Goal: Check status: Check status

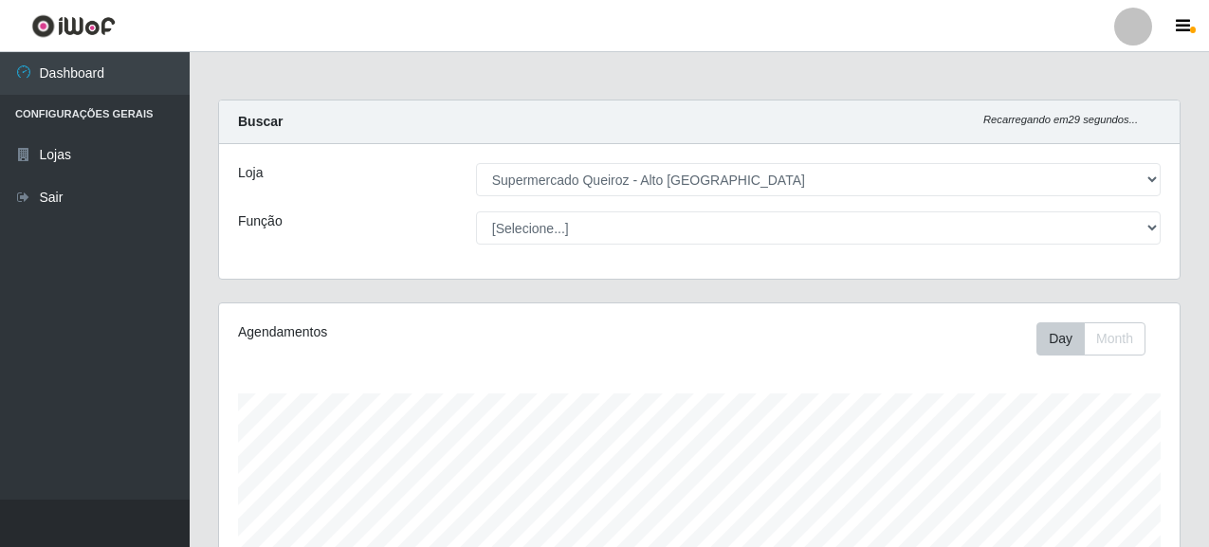
select select "496"
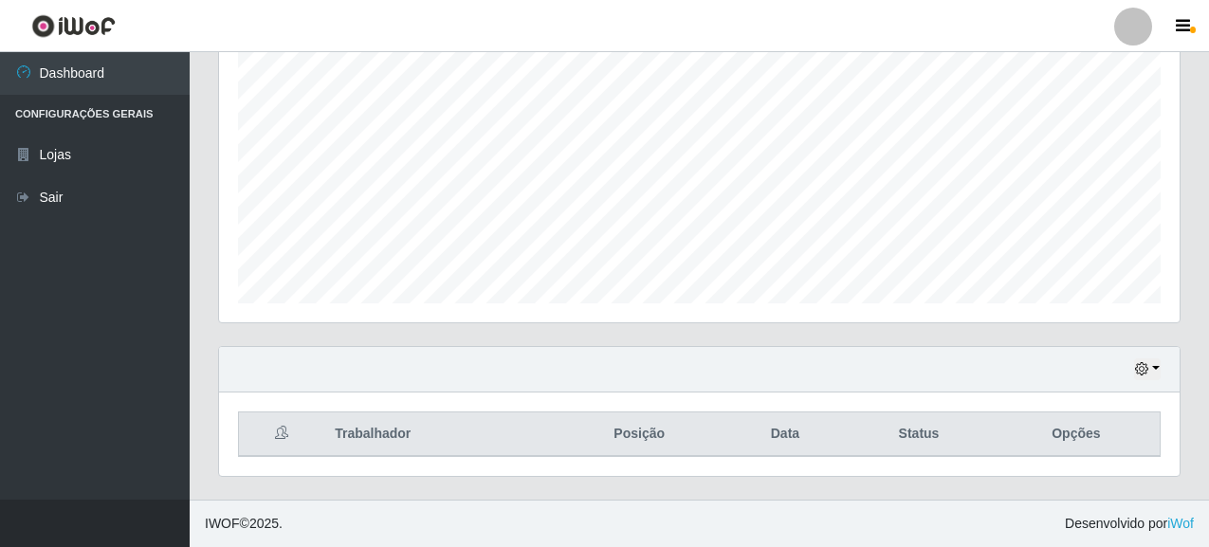
scroll to position [948231, 947663]
click at [1154, 369] on button "button" at bounding box center [1148, 370] width 27 height 22
click at [1157, 364] on button "button" at bounding box center [1148, 370] width 27 height 22
click at [1155, 369] on button "button" at bounding box center [1148, 370] width 27 height 22
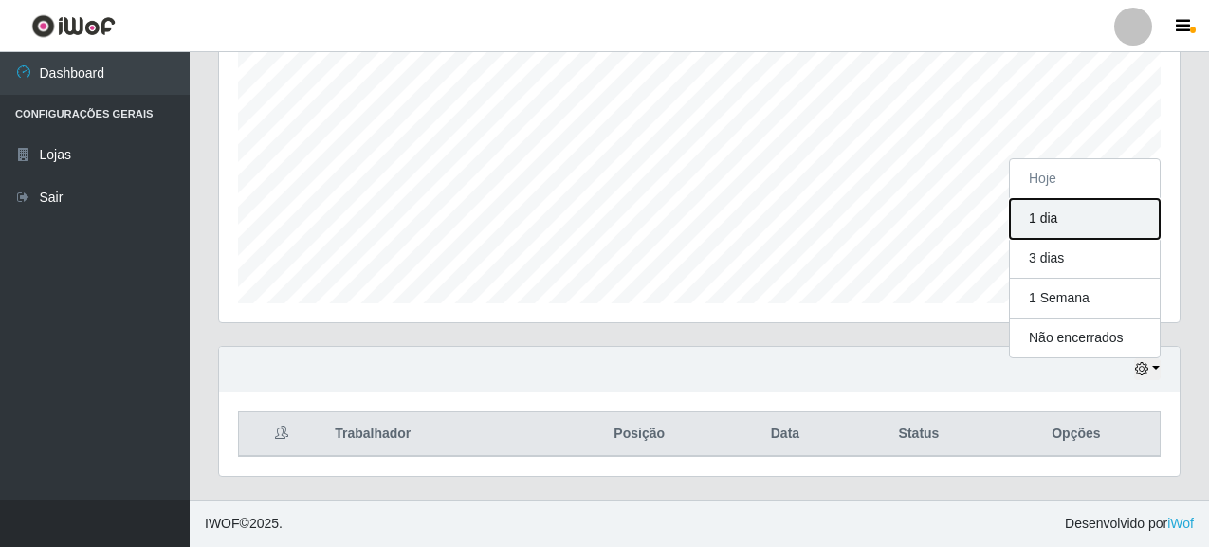
click at [1066, 226] on button "1 dia" at bounding box center [1085, 219] width 150 height 40
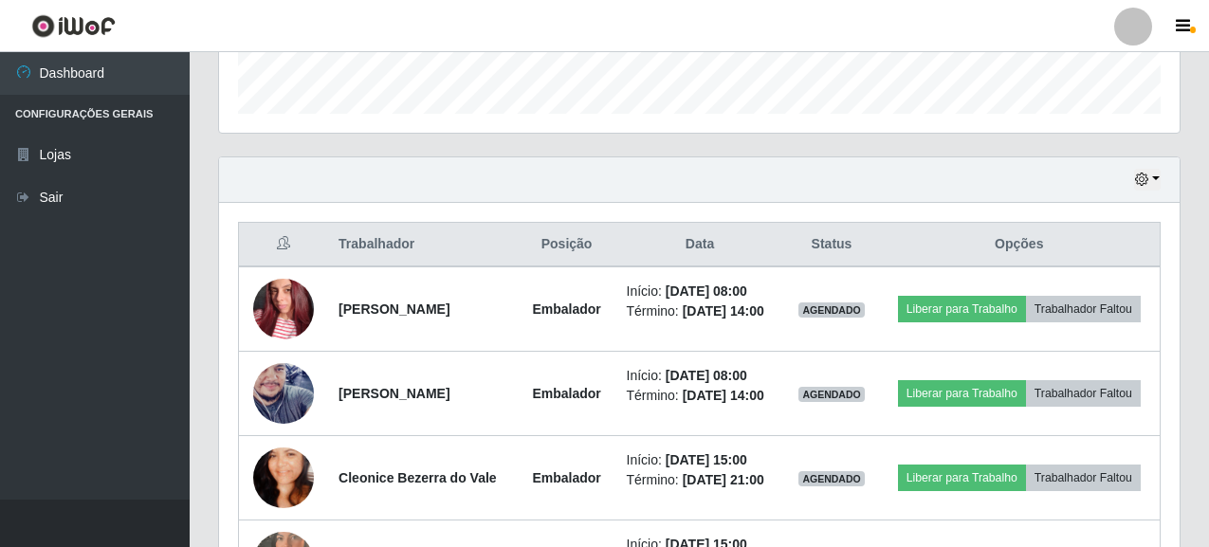
scroll to position [659, 0]
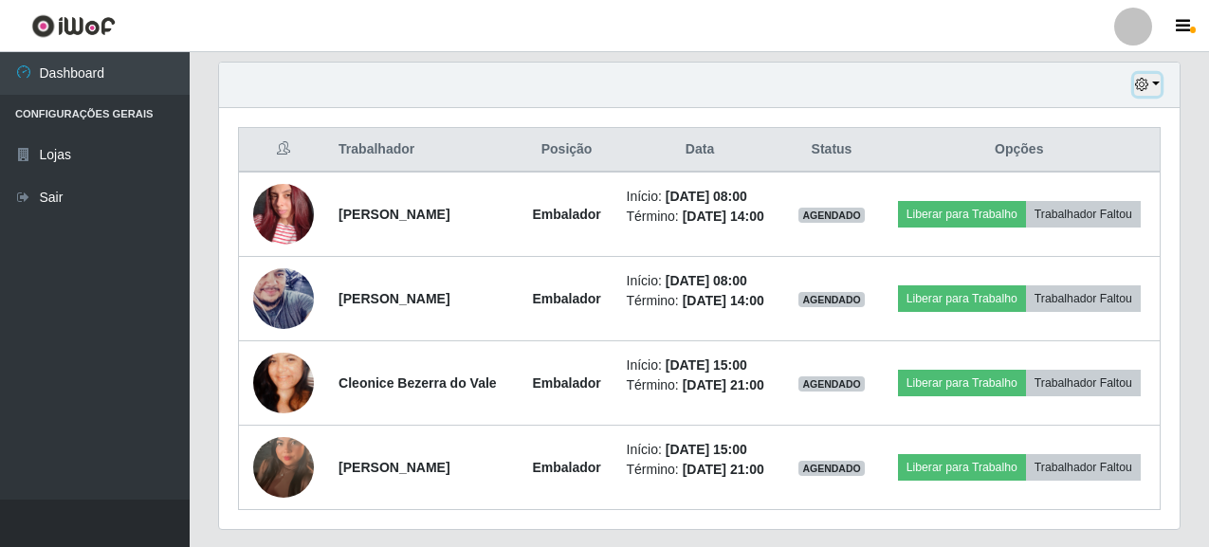
click at [1157, 82] on button "button" at bounding box center [1148, 85] width 27 height 22
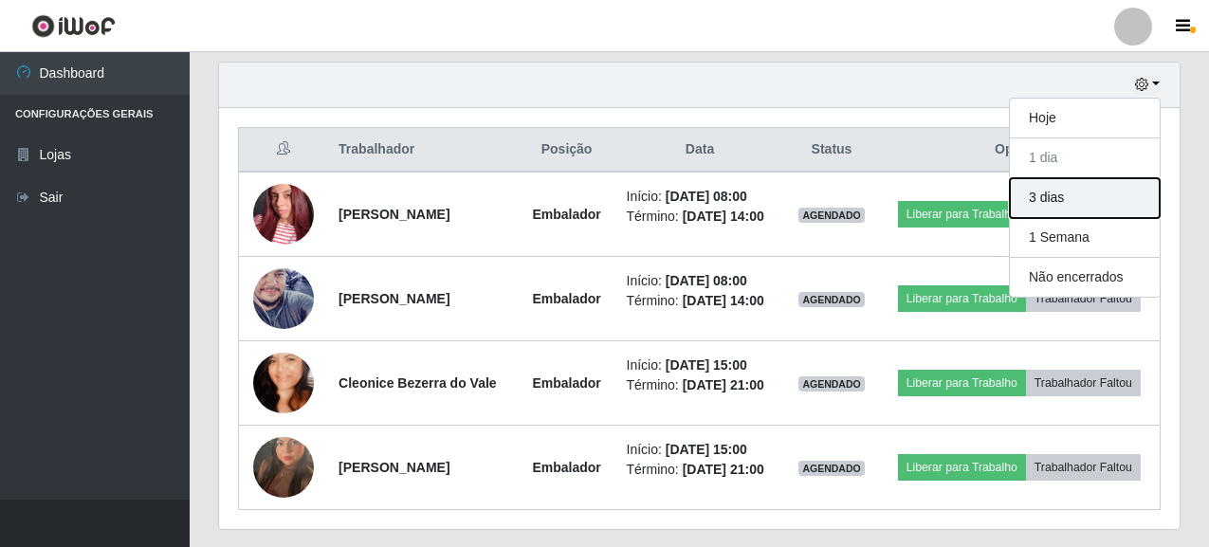
click at [1067, 202] on button "3 dias" at bounding box center [1085, 198] width 150 height 40
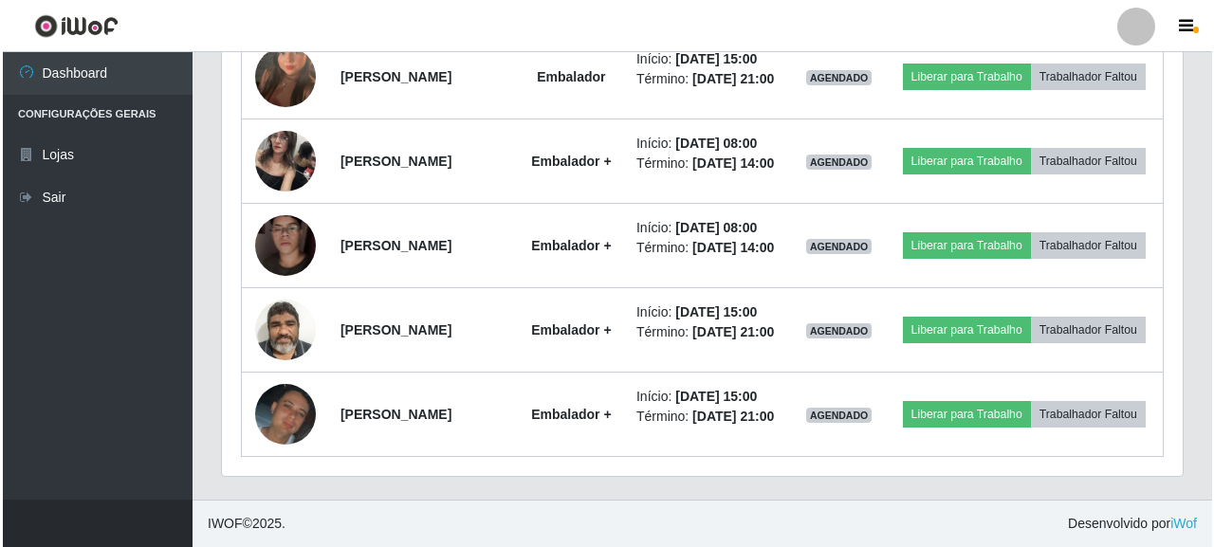
scroll to position [1164, 0]
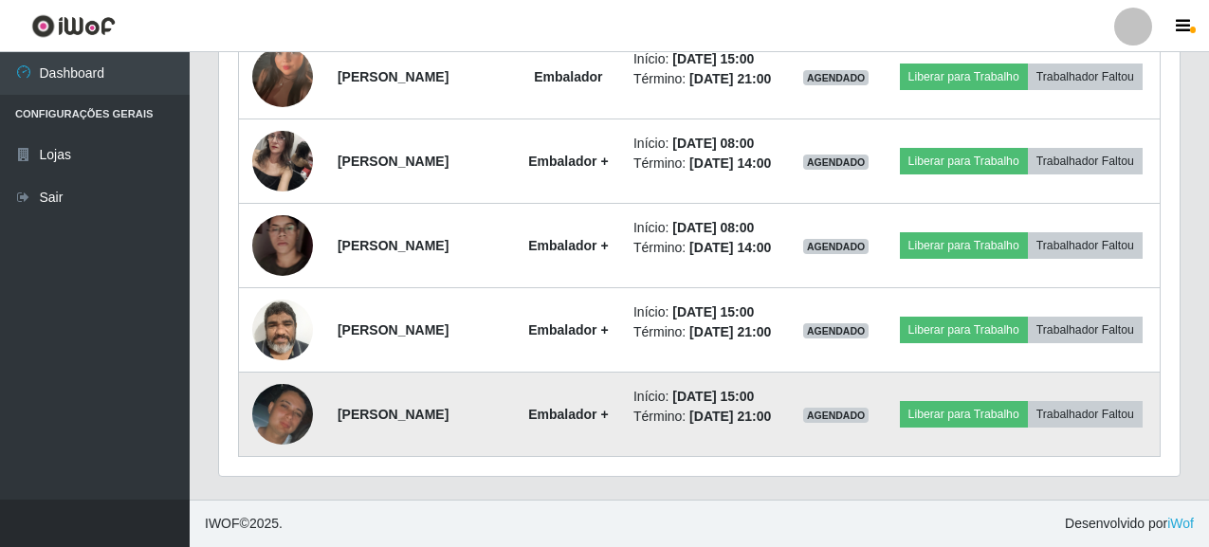
click at [276, 404] on img at bounding box center [282, 415] width 61 height 62
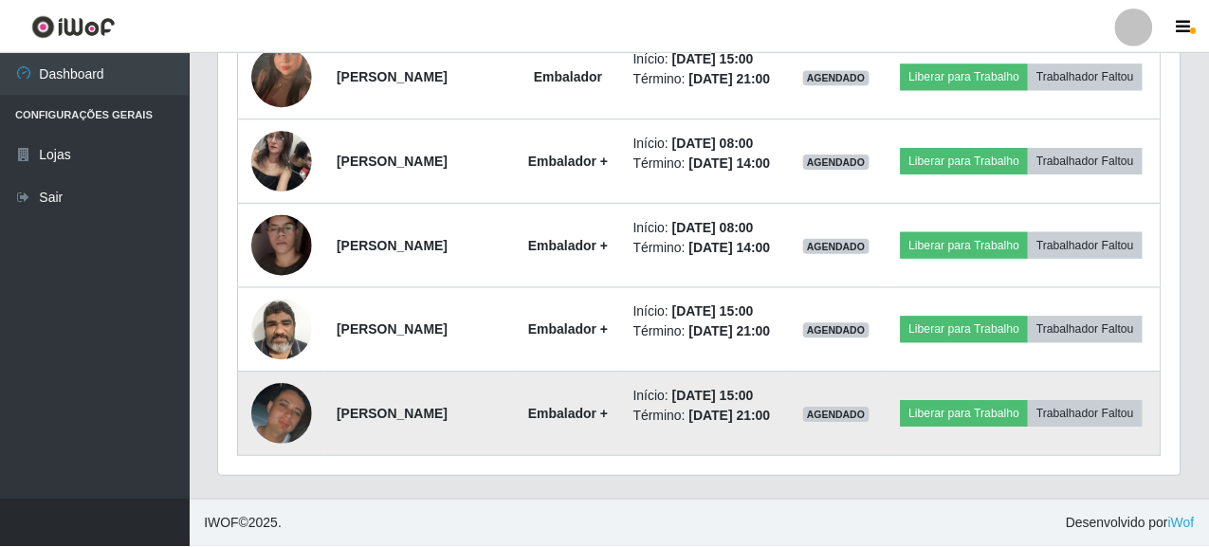
scroll to position [394, 950]
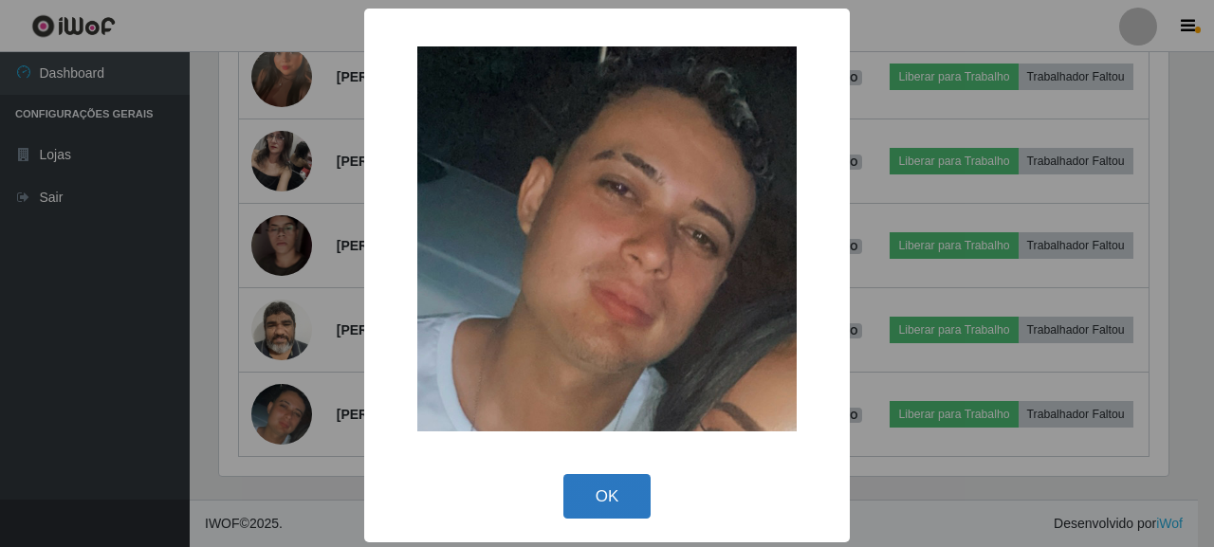
click at [598, 493] on button "OK" at bounding box center [607, 496] width 88 height 45
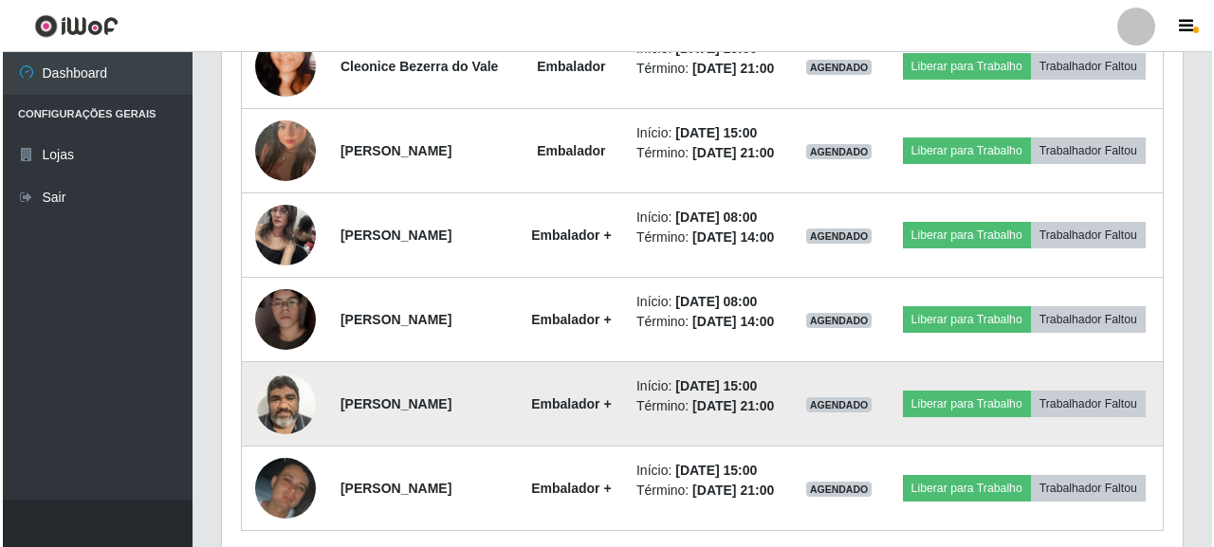
scroll to position [974, 0]
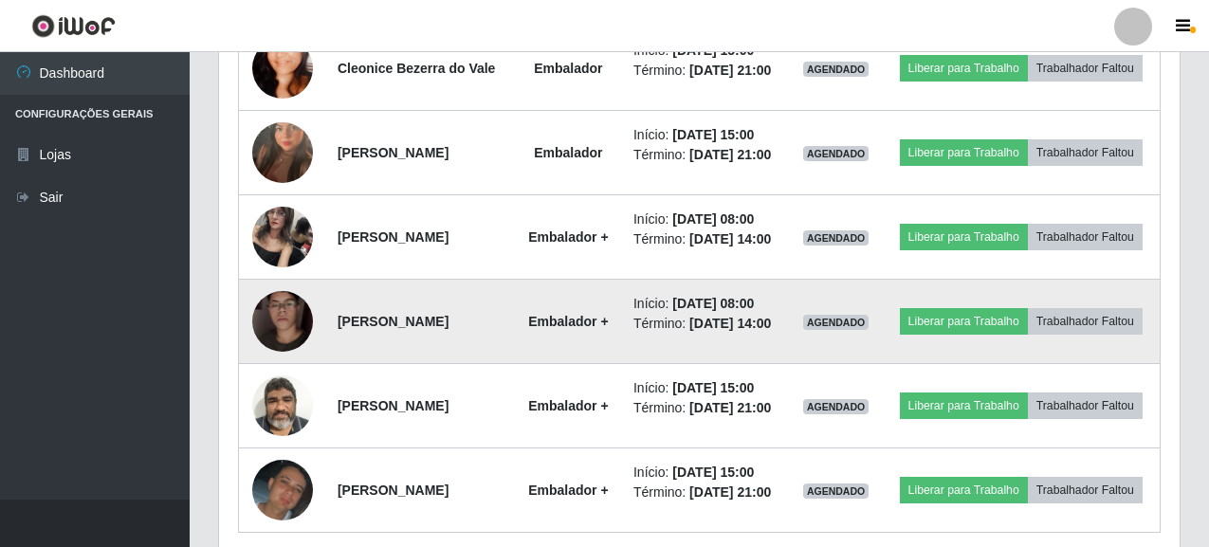
click at [295, 376] on img at bounding box center [282, 322] width 61 height 108
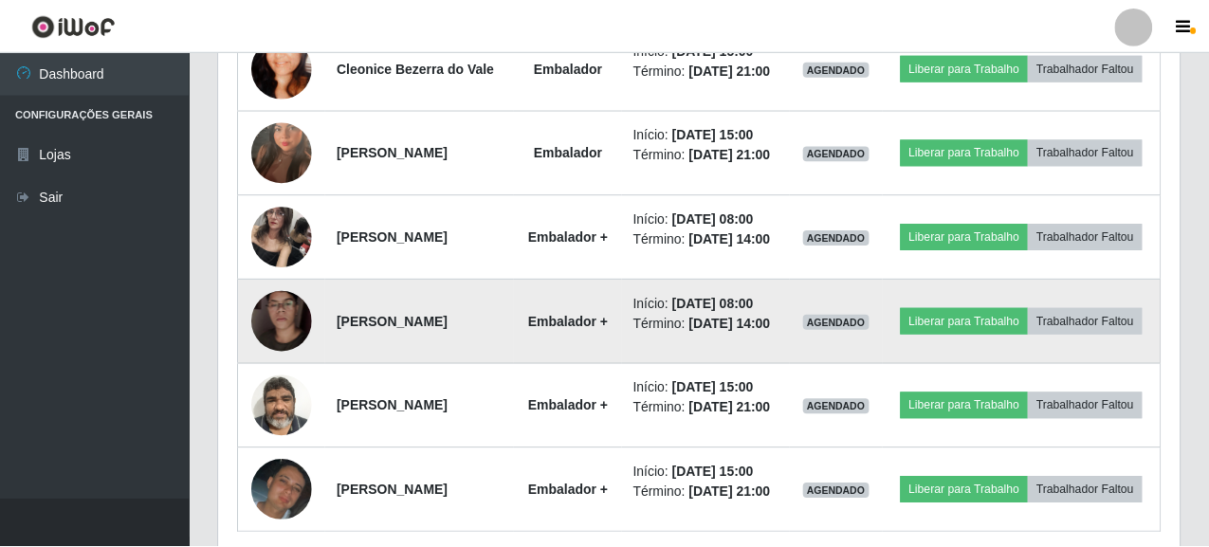
scroll to position [394, 950]
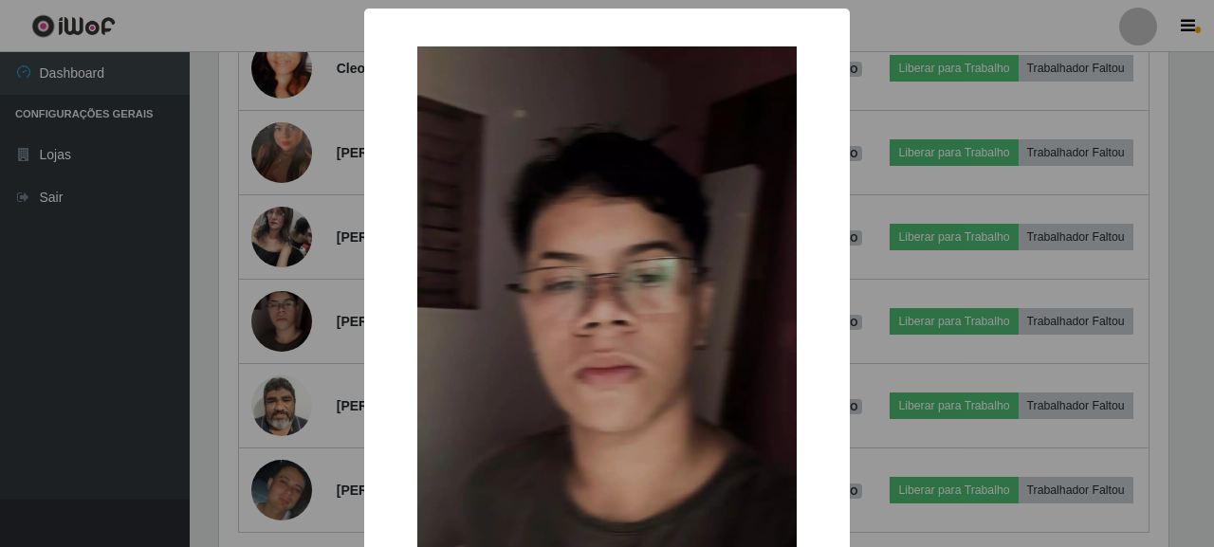
click at [46, 399] on div "× OK Cancel" at bounding box center [607, 273] width 1214 height 547
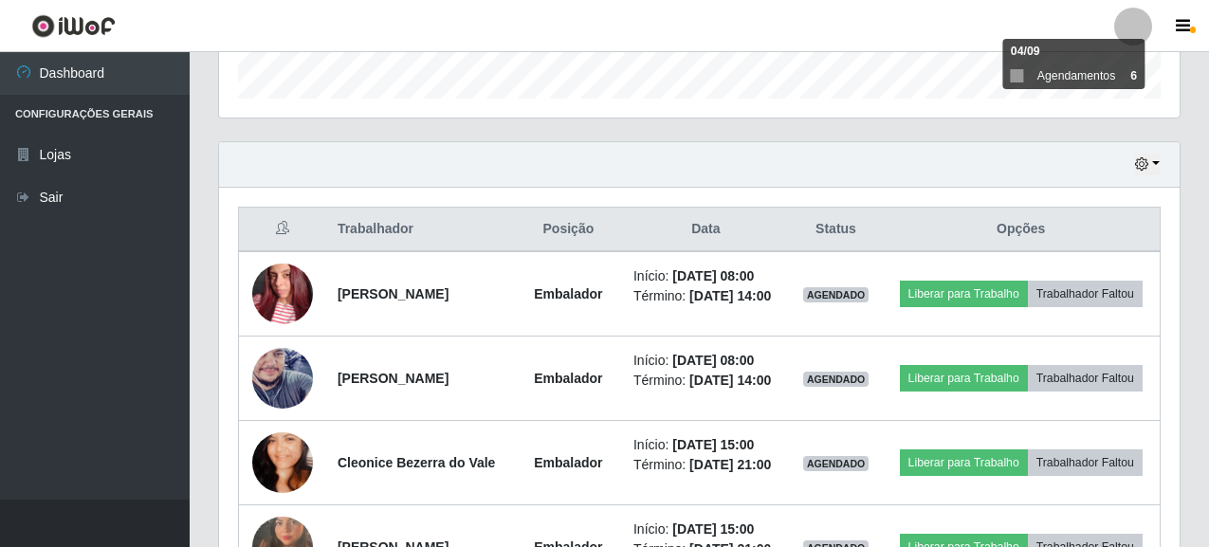
scroll to position [595, 0]
